Goal: Information Seeking & Learning: Understand process/instructions

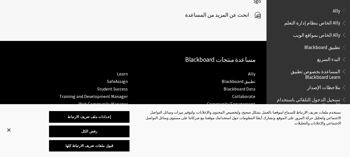
scroll to position [459, 0]
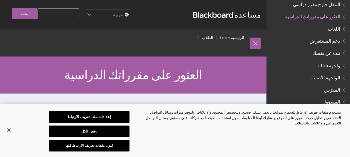
click at [230, 39] on link "Learn" at bounding box center [224, 37] width 9 height 7
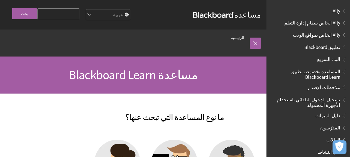
scroll to position [346, 0]
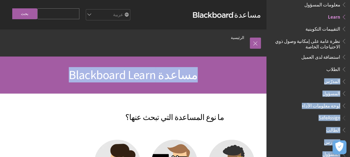
drag, startPoint x: 264, startPoint y: 121, endPoint x: 267, endPoint y: 64, distance: 56.6
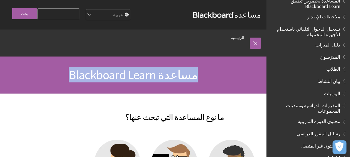
scroll to position [0, 0]
